Goal: Task Accomplishment & Management: Manage account settings

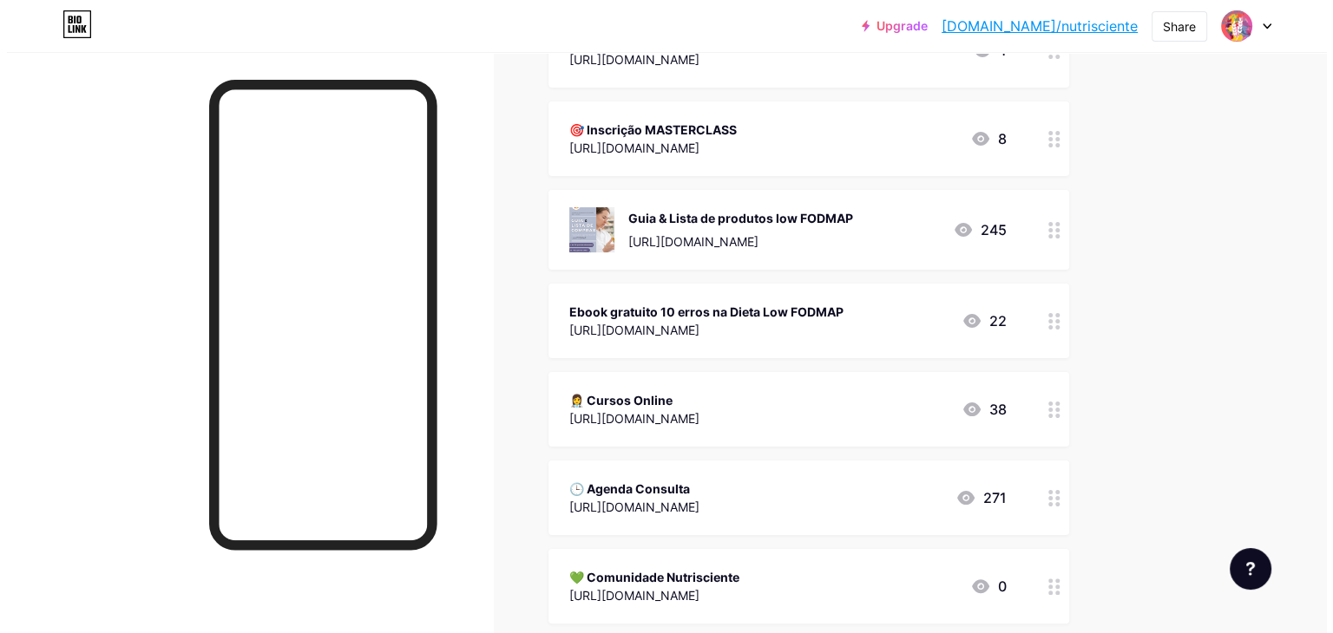
scroll to position [434, 0]
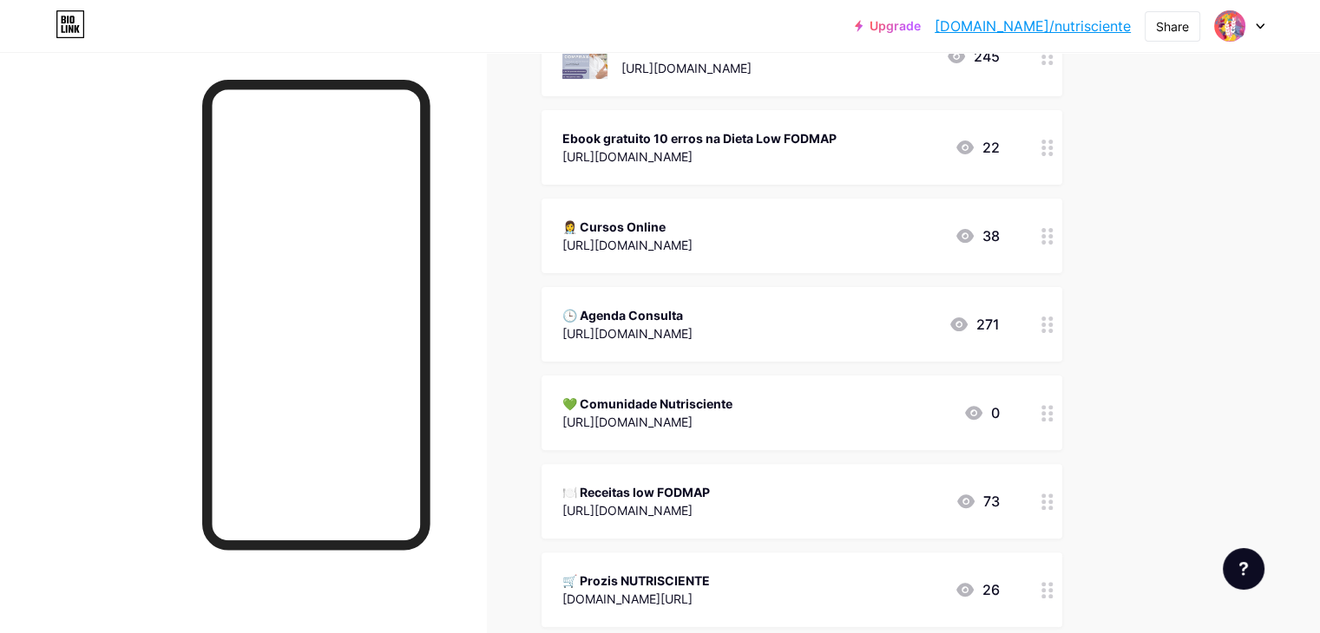
click at [979, 416] on div "💚 Comunidade Nutrisciente [URL][DOMAIN_NAME] 0" at bounding box center [780, 413] width 437 height 40
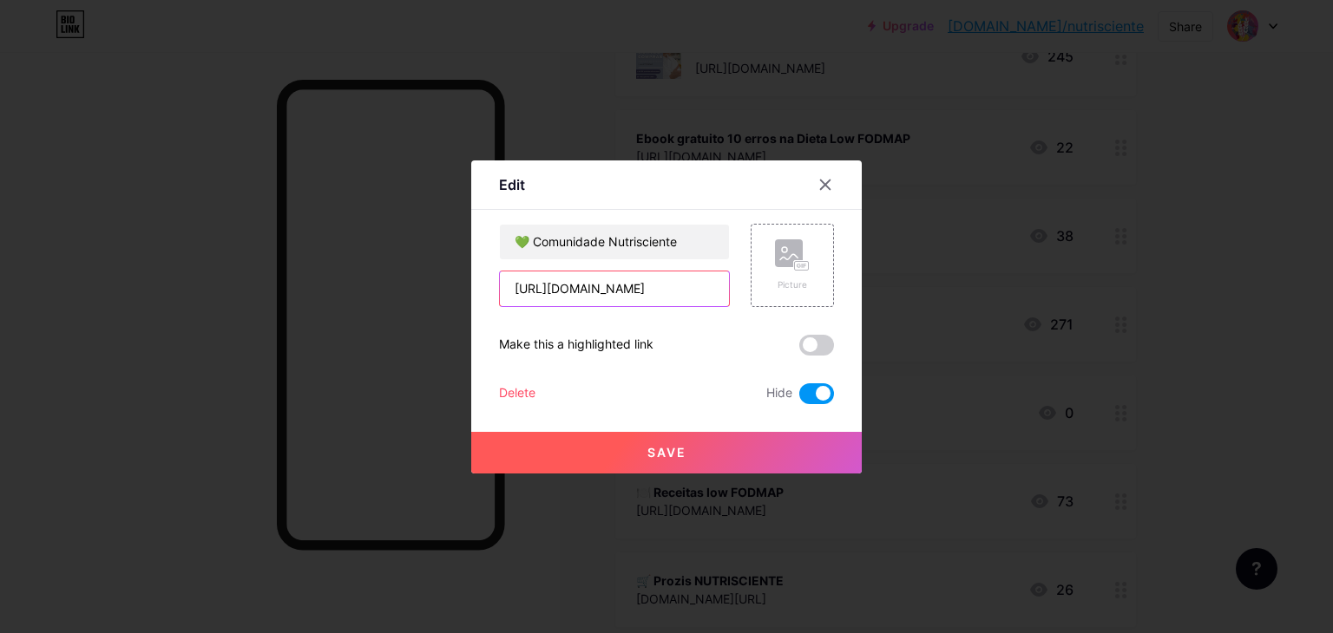
scroll to position [0, 121]
drag, startPoint x: 509, startPoint y: 286, endPoint x: 1060, endPoint y: 296, distance: 551.1
click at [1060, 296] on div "Edit Content YouTube Play YouTube video without leaving your page. ADD Vimeo Pl…" at bounding box center [666, 316] width 1333 height 633
click at [792, 449] on button "Save" at bounding box center [666, 453] width 391 height 42
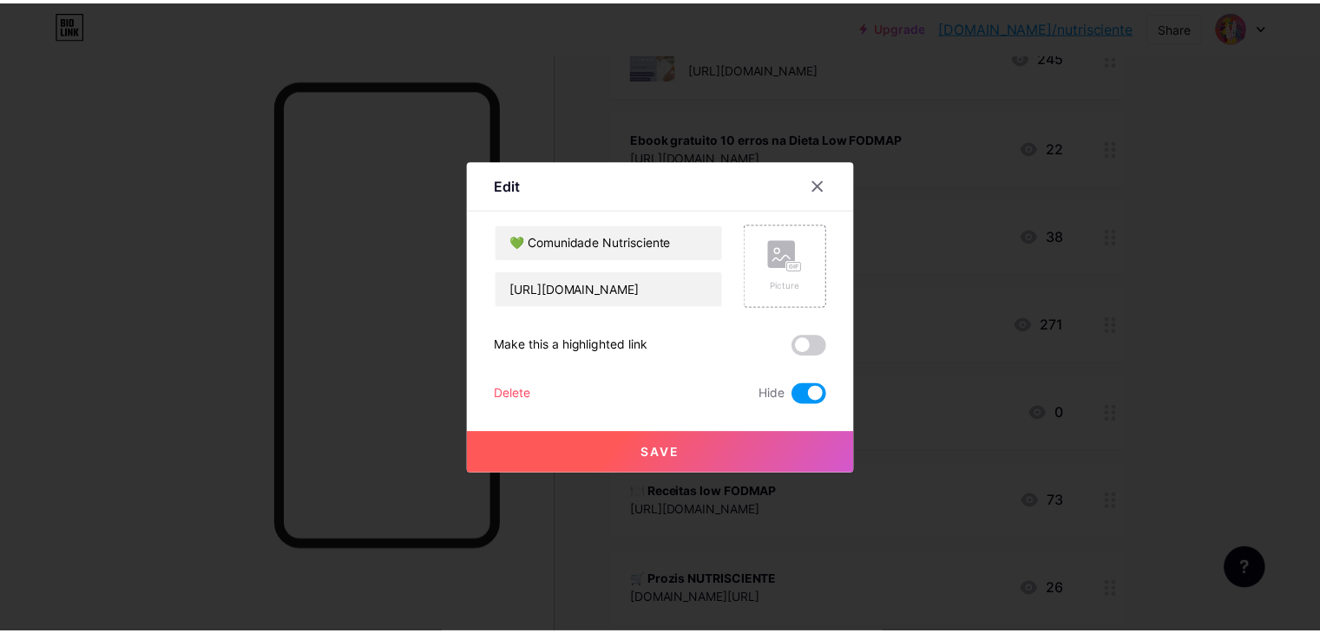
scroll to position [0, 0]
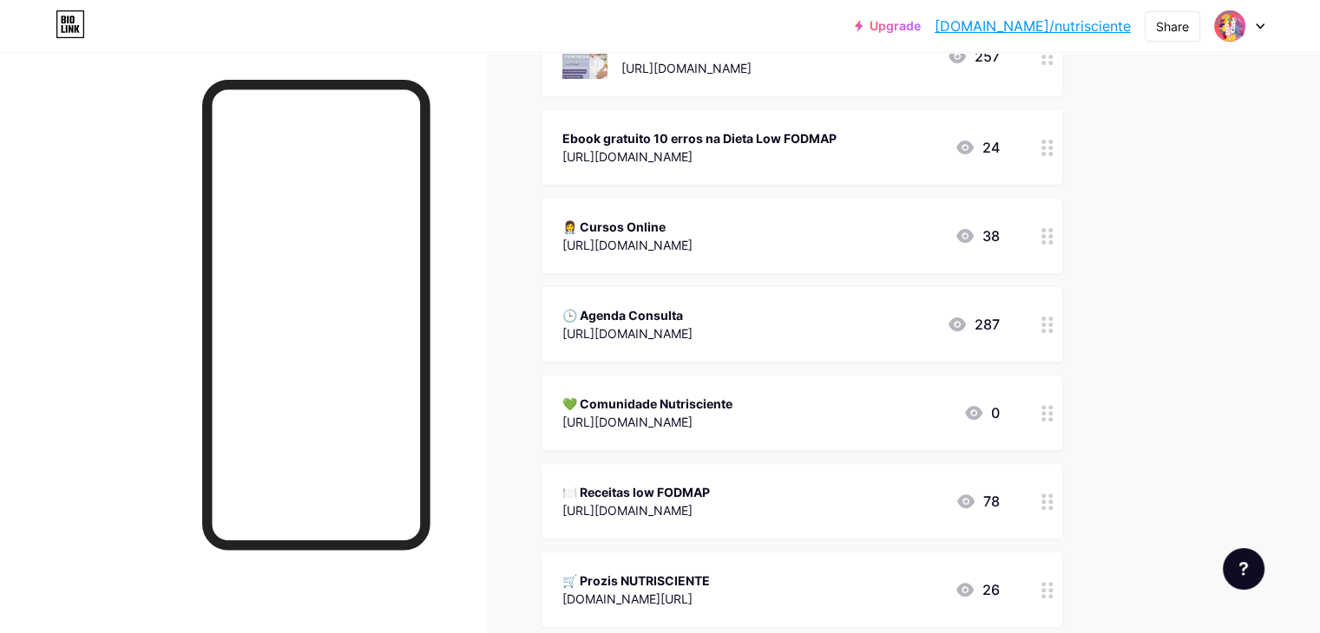
click at [732, 400] on div "💚 Comunidade Nutrisciente" at bounding box center [647, 404] width 170 height 18
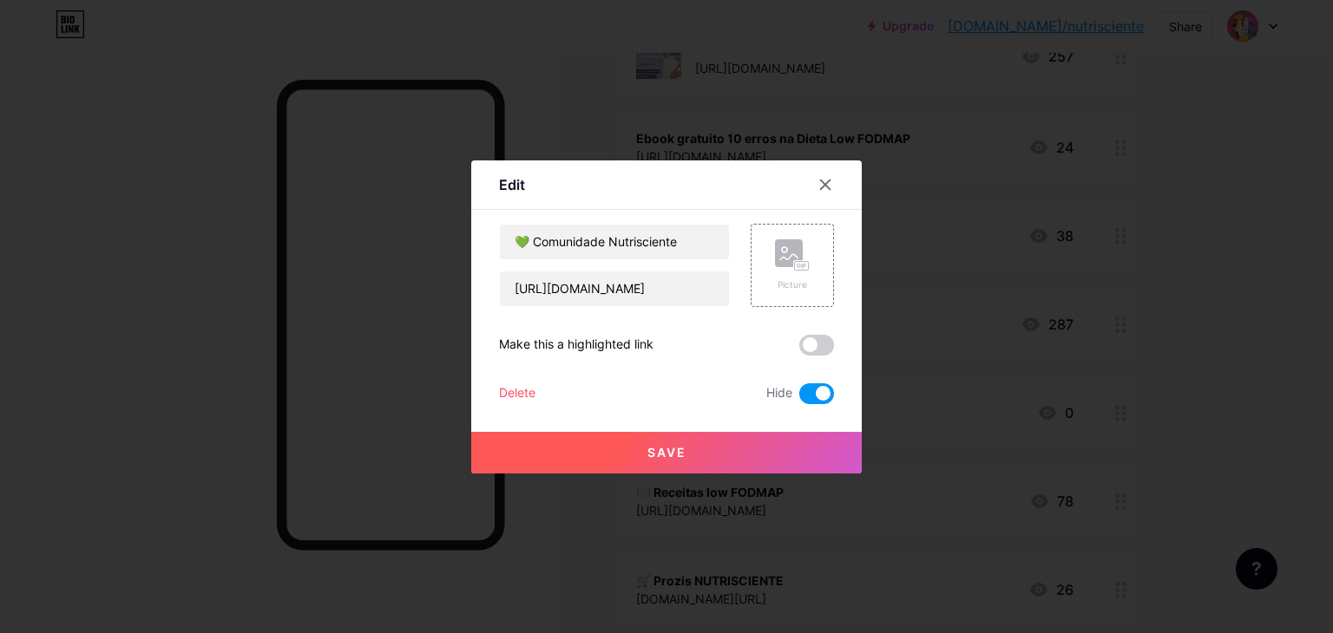
click at [811, 394] on span at bounding box center [816, 394] width 35 height 21
click at [799, 398] on input "checkbox" at bounding box center [799, 398] width 0 height 0
click at [1239, 384] on div at bounding box center [666, 316] width 1333 height 633
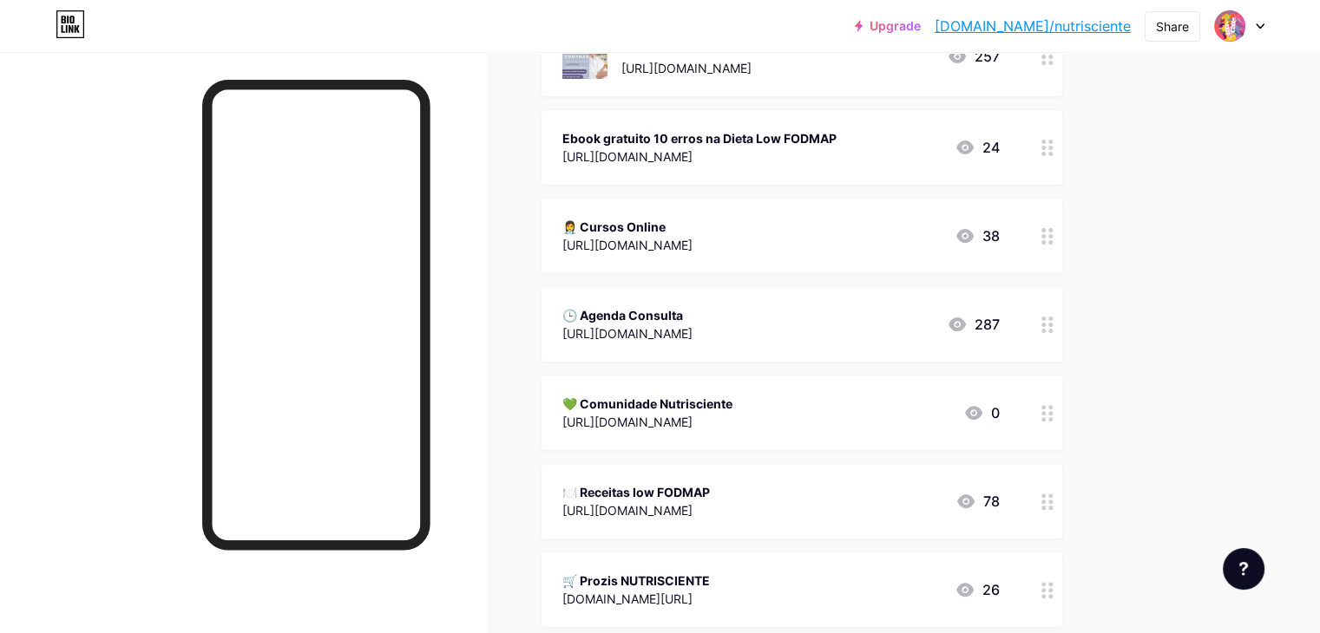
click at [486, 303] on div at bounding box center [243, 368] width 486 height 633
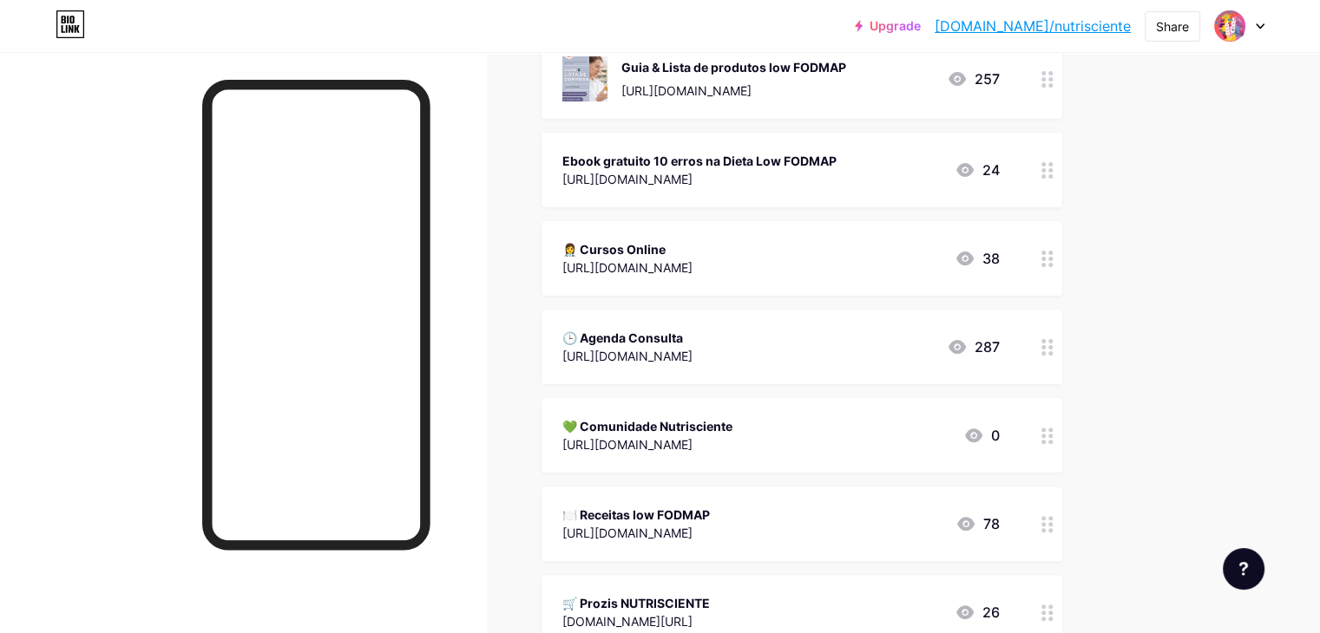
scroll to position [521, 0]
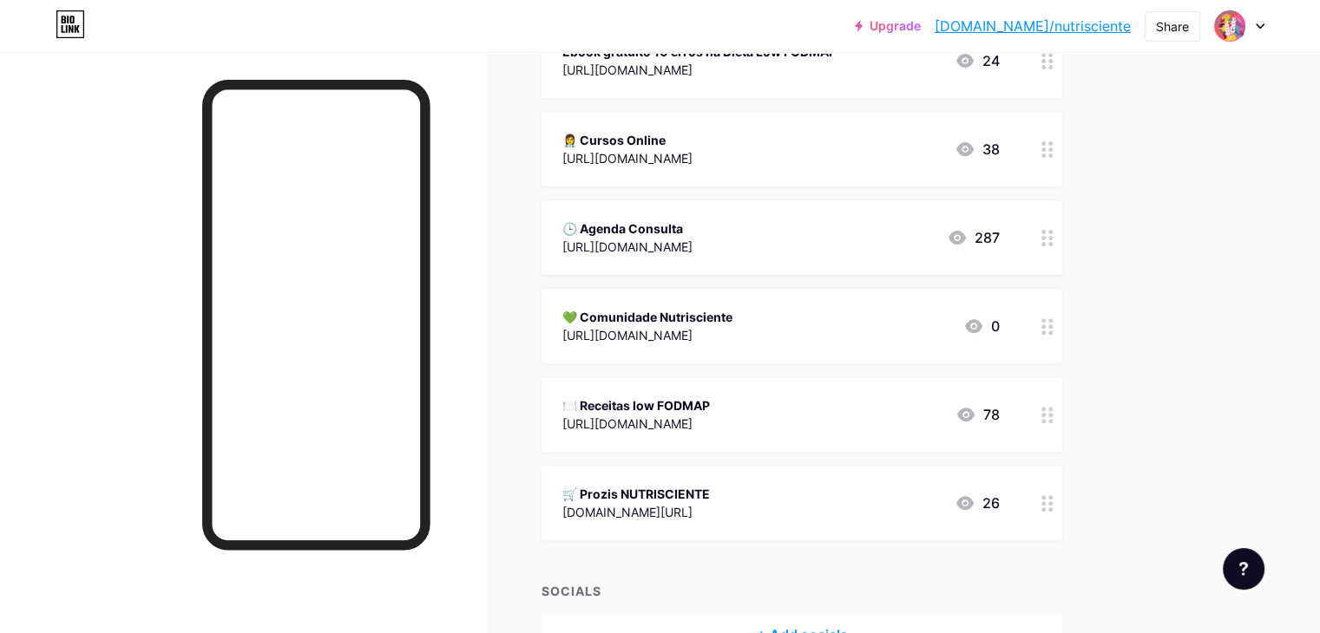
click at [962, 316] on div "💚 Comunidade Nutrisciente [URL][DOMAIN_NAME] 0" at bounding box center [780, 326] width 437 height 40
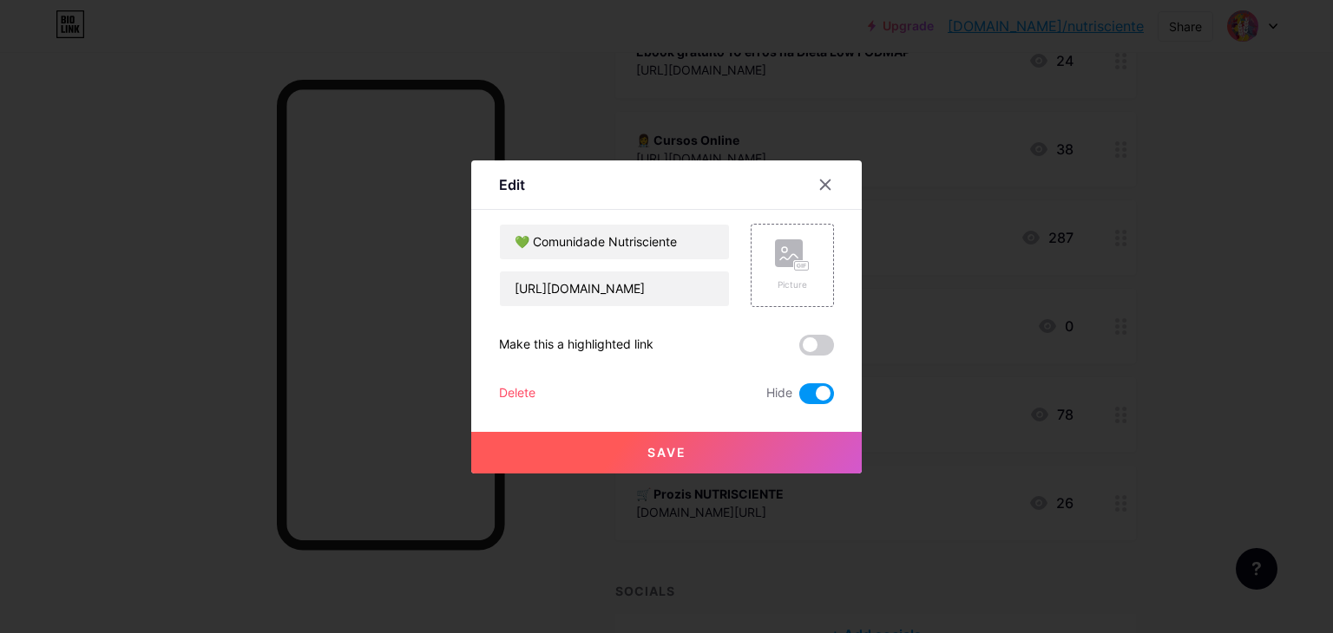
click at [811, 394] on span at bounding box center [816, 394] width 35 height 21
click at [799, 398] on input "checkbox" at bounding box center [799, 398] width 0 height 0
click at [801, 455] on button "Save" at bounding box center [666, 453] width 391 height 42
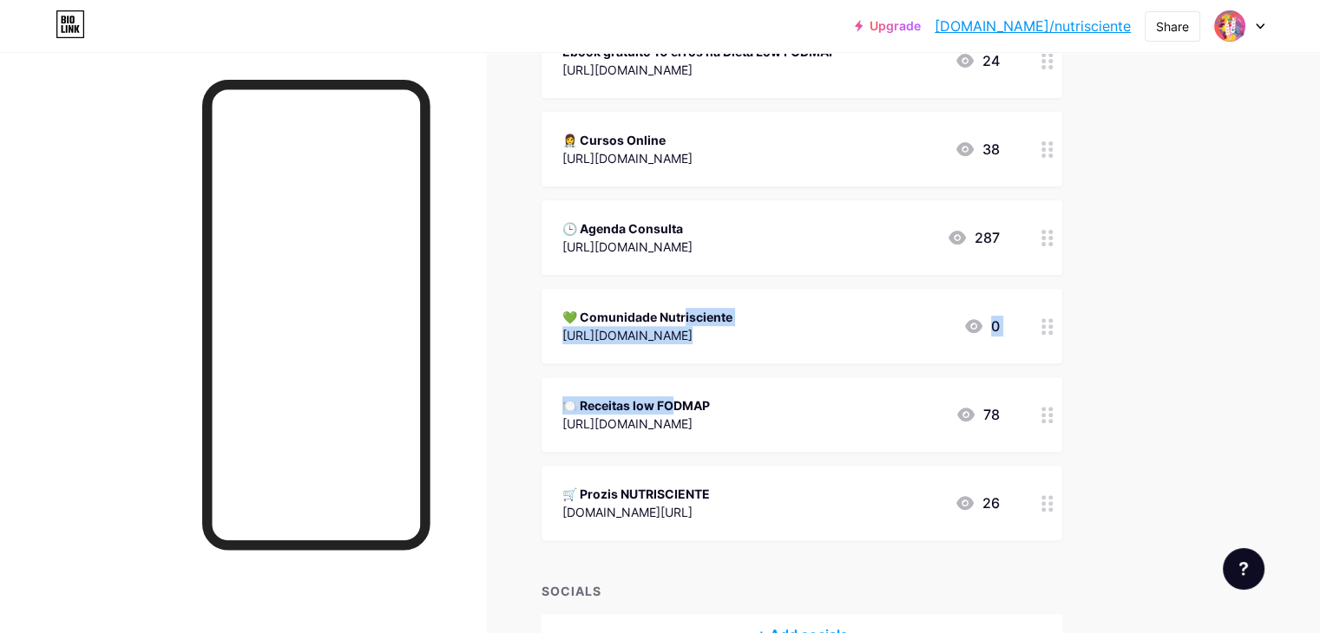
drag, startPoint x: 670, startPoint y: 310, endPoint x: 673, endPoint y: 386, distance: 76.4
click at [673, 386] on span "🎯Conversas com (cons)Ciência https://www.youtube.com/watch?v=Iyhkk994qpk&list=P…" at bounding box center [802, 147] width 521 height 788
